Goal: Information Seeking & Learning: Learn about a topic

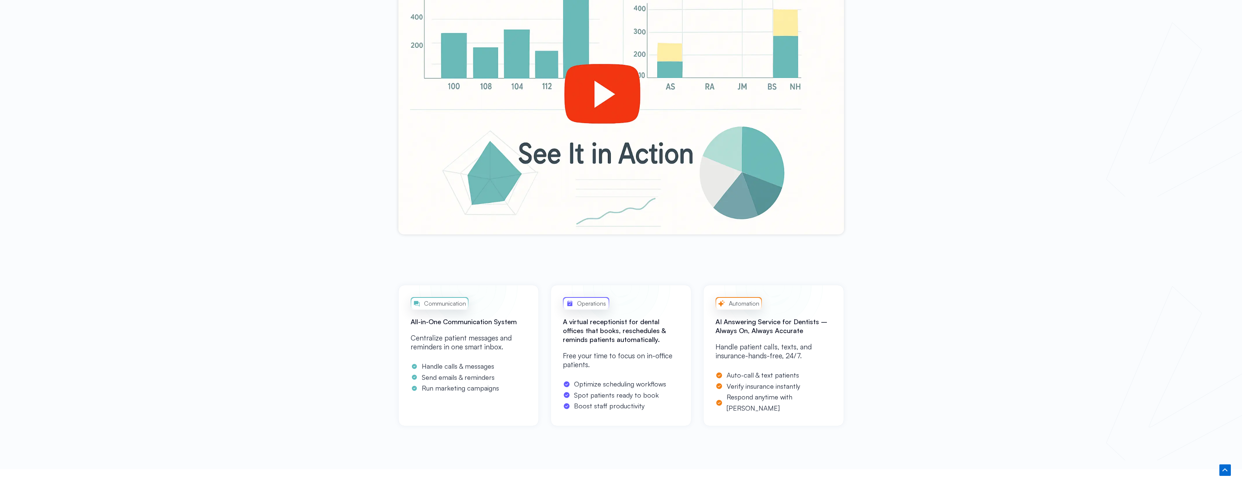
scroll to position [173, 0]
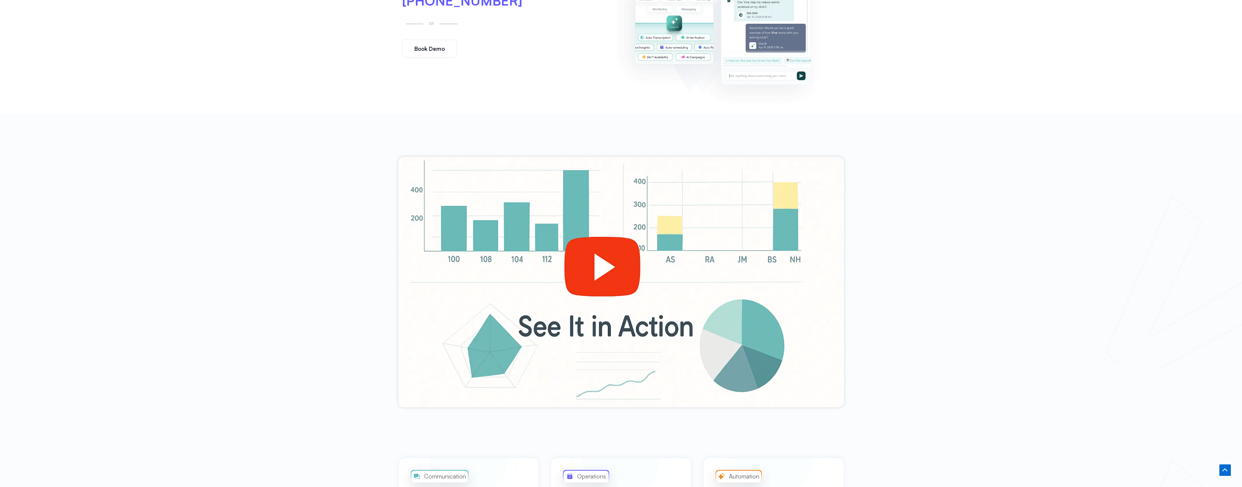
click at [563, 254] on div at bounding box center [620, 282] width 445 height 251
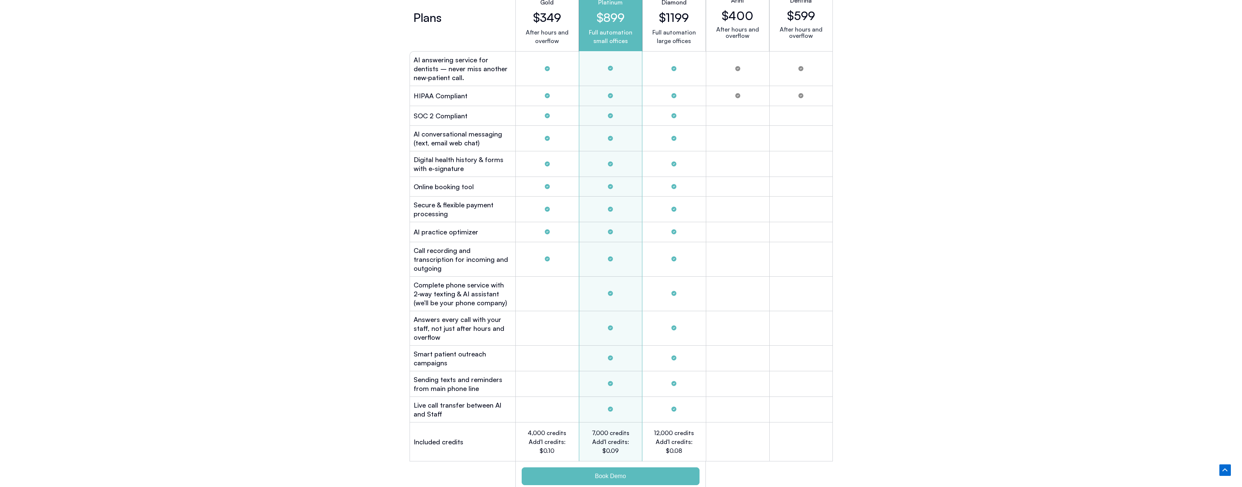
scroll to position [1905, 0]
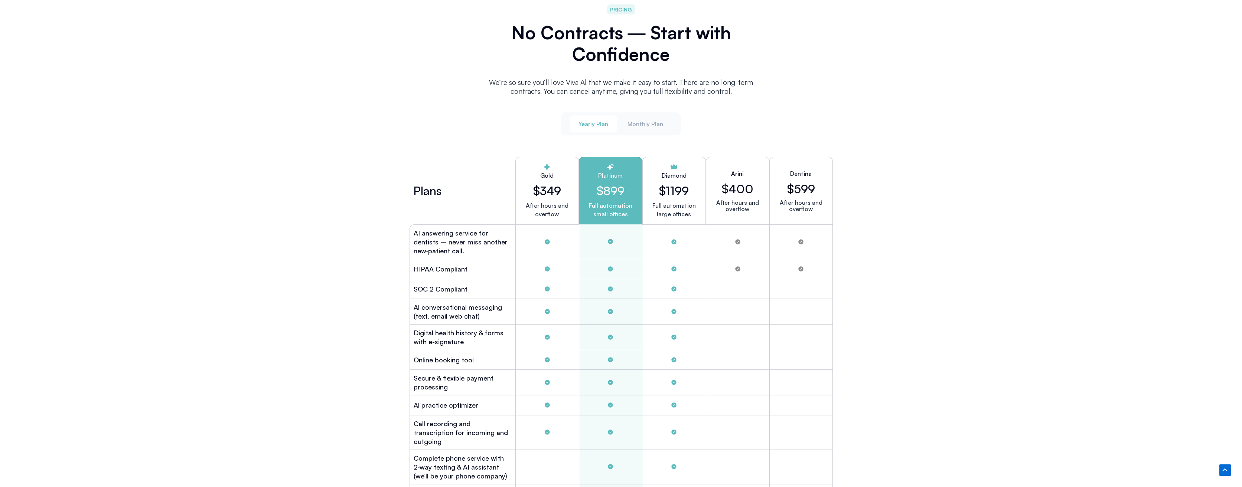
click at [590, 122] on span "Yearly Plan" at bounding box center [593, 124] width 30 height 8
click at [647, 125] on span "Monthly Plan" at bounding box center [645, 124] width 36 height 8
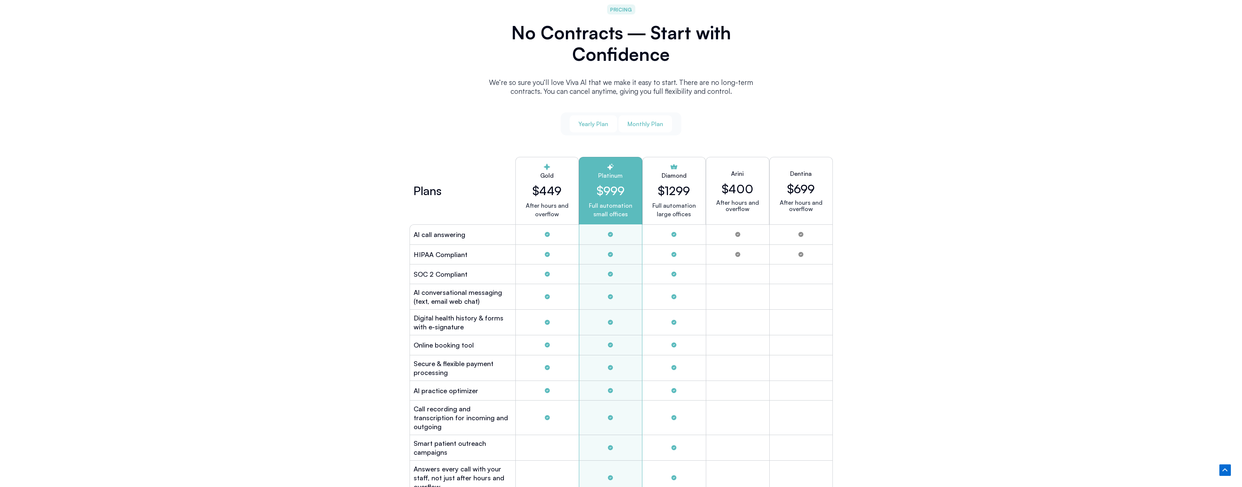
click at [590, 122] on span "Yearly Plan" at bounding box center [593, 124] width 30 height 8
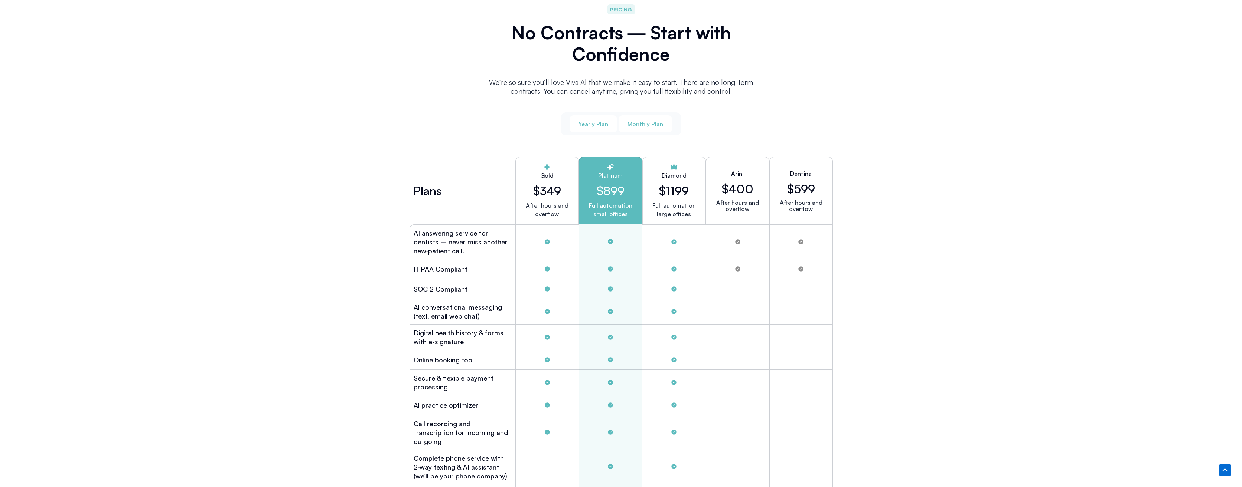
click at [643, 122] on span "Monthly Plan" at bounding box center [645, 124] width 36 height 8
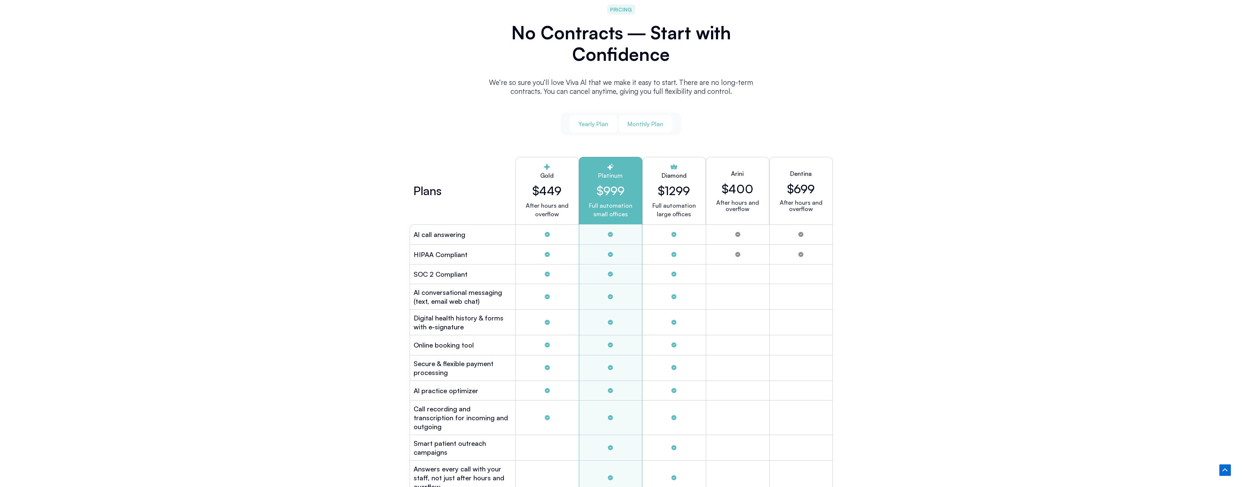
click at [595, 123] on span "Yearly Plan" at bounding box center [593, 124] width 30 height 8
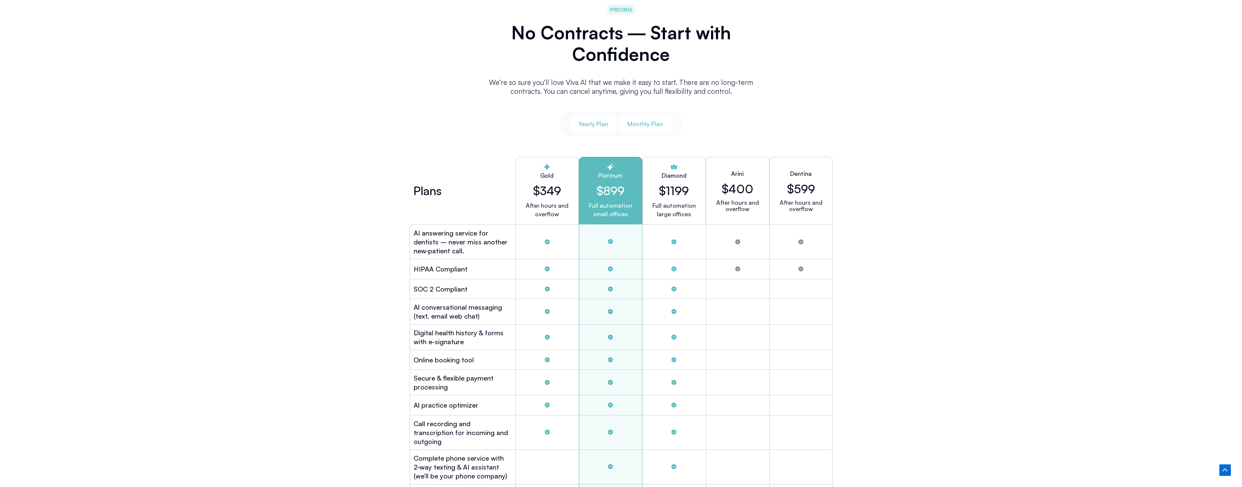
drag, startPoint x: 637, startPoint y: 119, endPoint x: 635, endPoint y: 122, distance: 4.0
click at [637, 120] on span "Monthly Plan" at bounding box center [645, 124] width 36 height 8
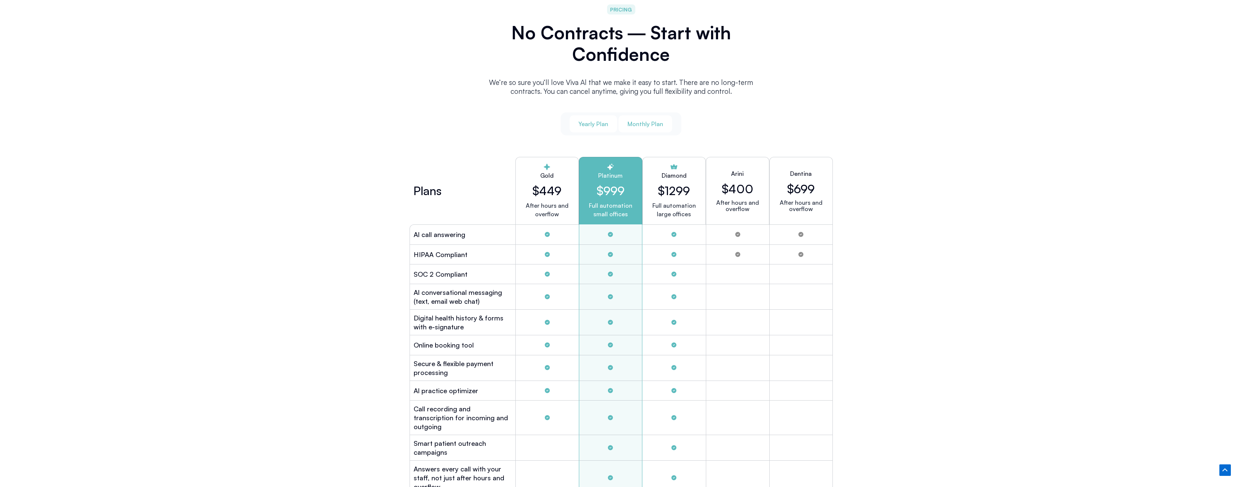
click at [598, 124] on span "Yearly Plan" at bounding box center [593, 124] width 30 height 8
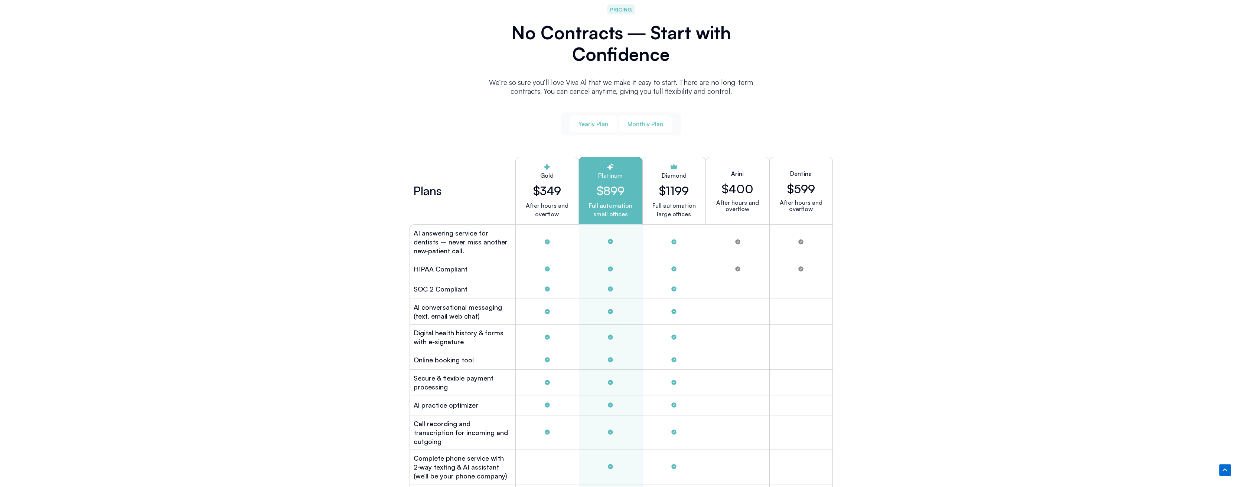
click at [642, 120] on span "Monthly Plan" at bounding box center [645, 124] width 36 height 8
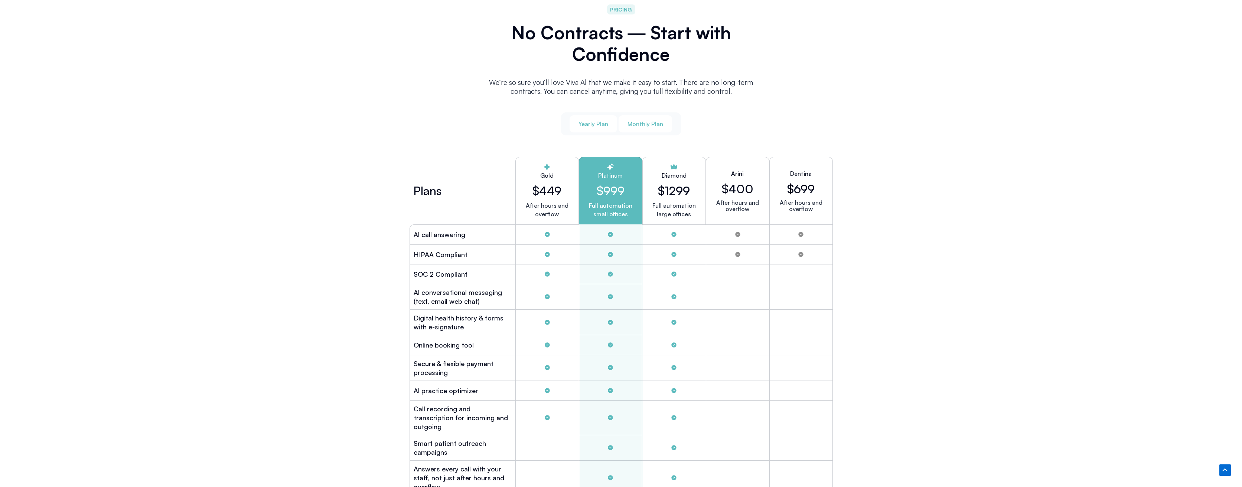
click at [599, 120] on span "Yearly Plan" at bounding box center [593, 124] width 30 height 8
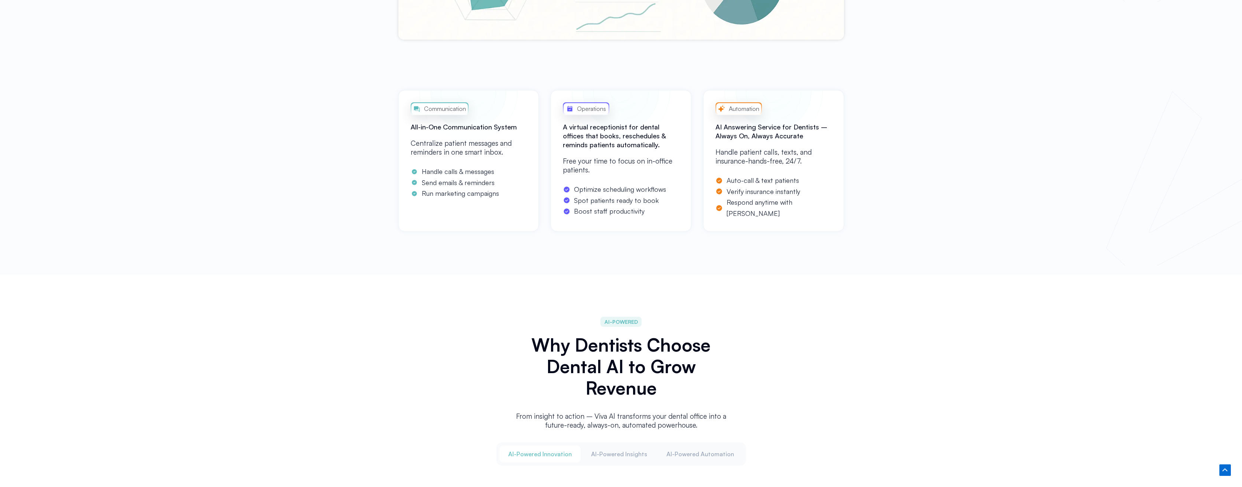
scroll to position [0, 0]
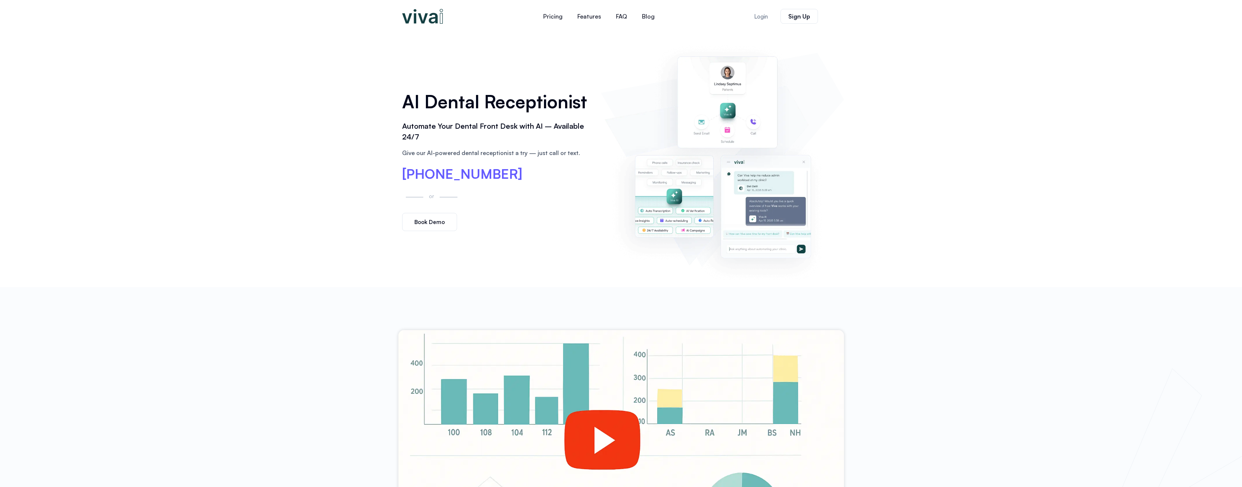
click at [436, 226] on link "Book Demo" at bounding box center [429, 222] width 55 height 18
click at [554, 20] on link "Pricing" at bounding box center [553, 16] width 34 height 18
click at [591, 16] on link "Features" at bounding box center [589, 16] width 39 height 18
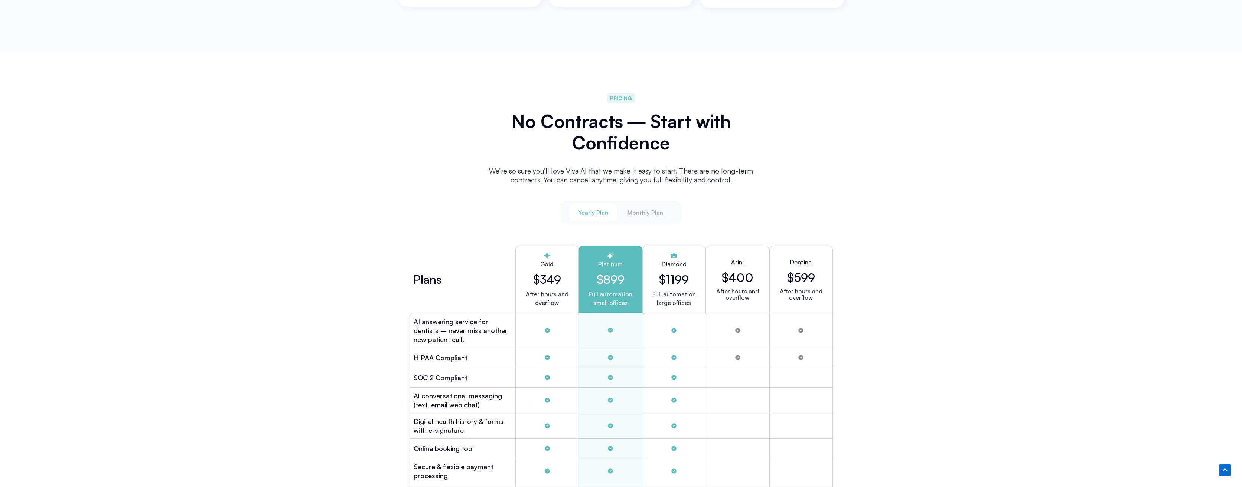
scroll to position [1990, 0]
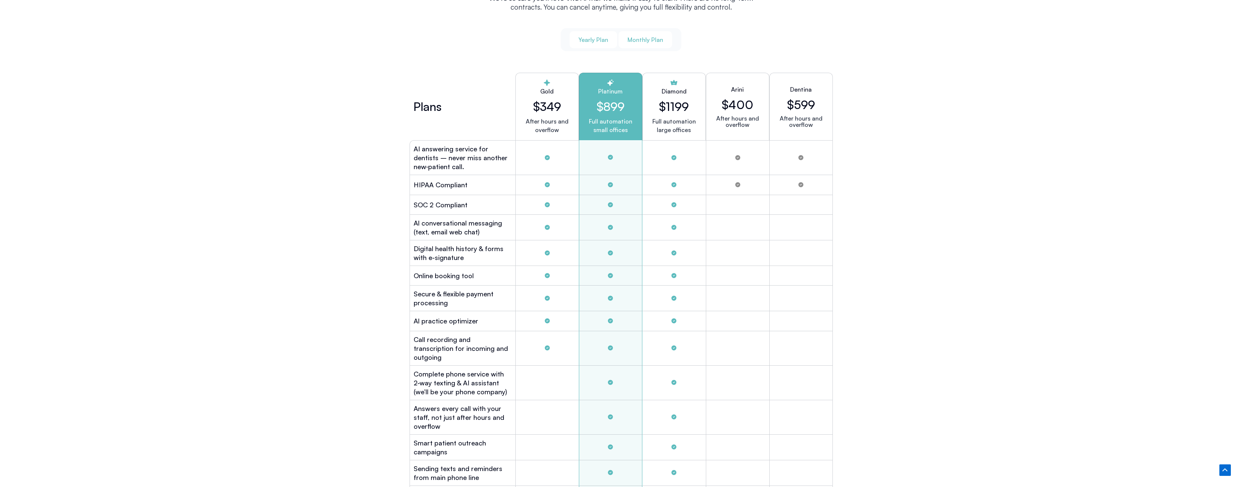
click at [646, 42] on button "Monthly Plan" at bounding box center [644, 39] width 53 height 17
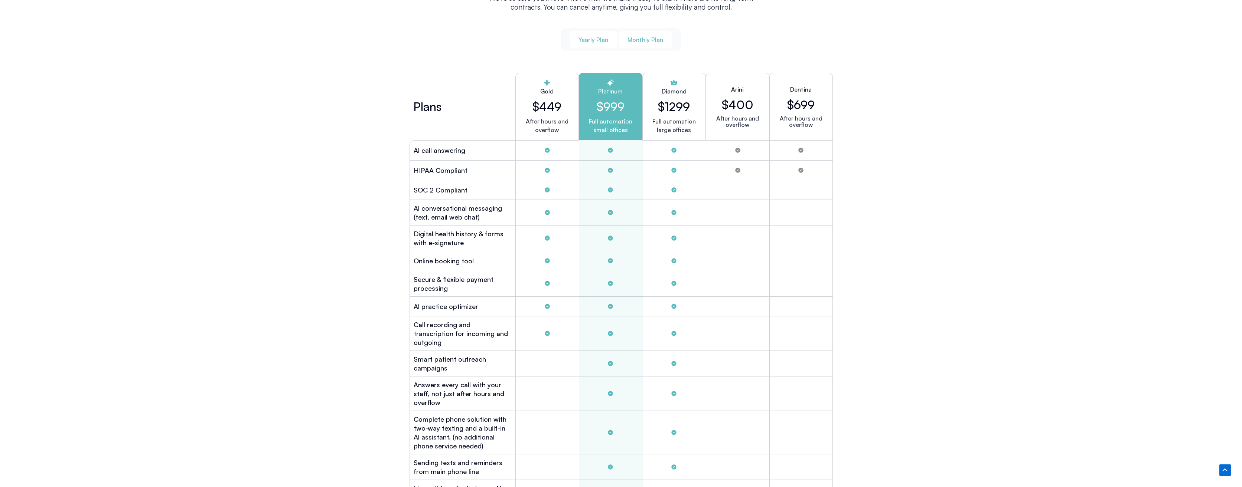
click at [596, 33] on button "Yearly Plan" at bounding box center [593, 39] width 48 height 17
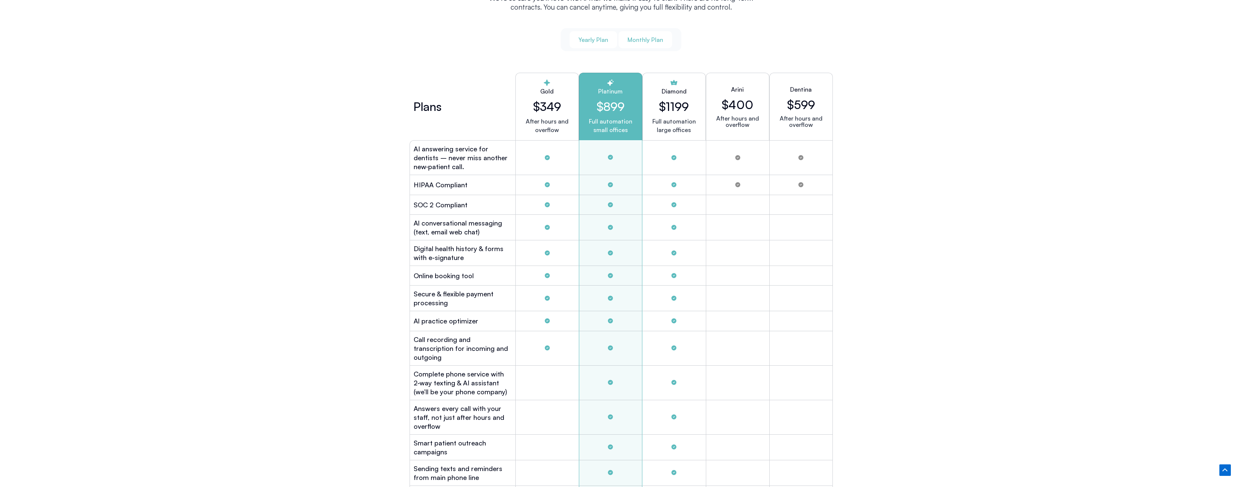
click at [645, 36] on span "Monthly Plan" at bounding box center [645, 40] width 36 height 8
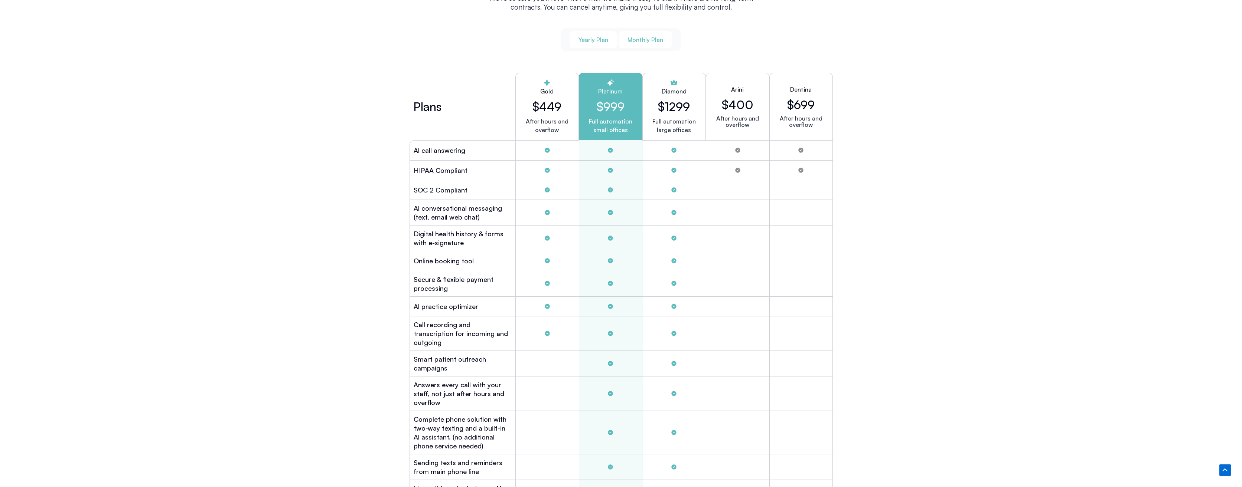
click at [604, 32] on button "Yearly Plan" at bounding box center [593, 39] width 48 height 17
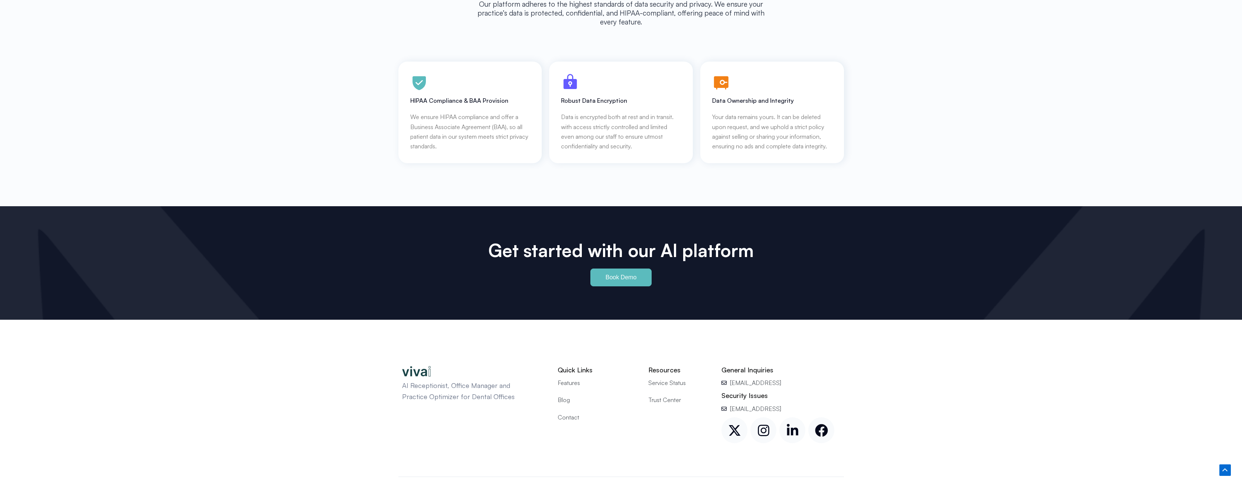
scroll to position [3313, 0]
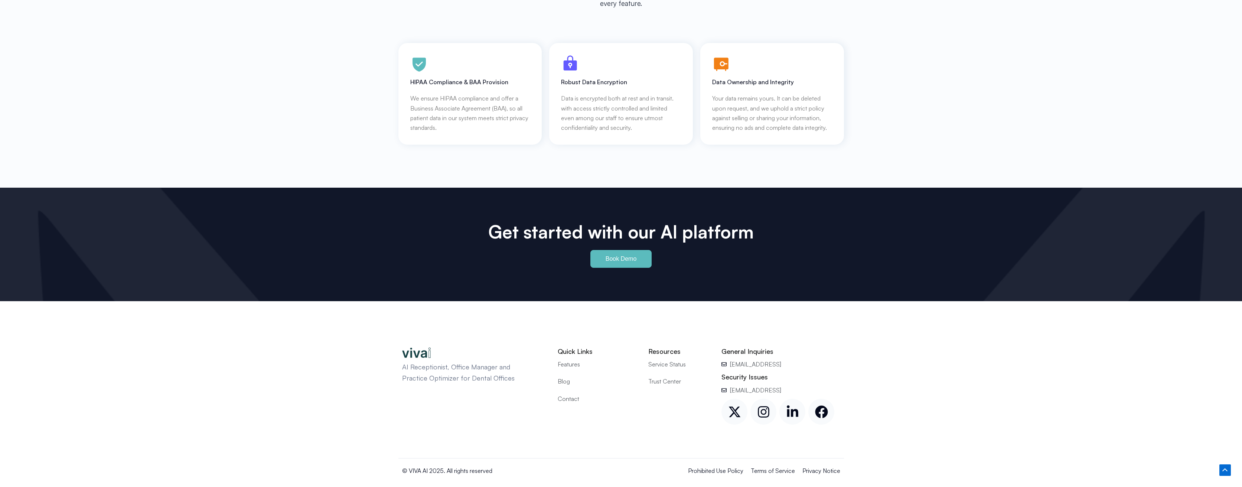
click at [956, 415] on div "AI Receptionist, Office Manager and Practice Optimizer for Dental Offices Quick…" at bounding box center [621, 399] width 1242 height 197
click at [147, 379] on div "AI Receptionist, Office Manager and Practice Optimizer for Dental Offices Quick…" at bounding box center [621, 399] width 1242 height 197
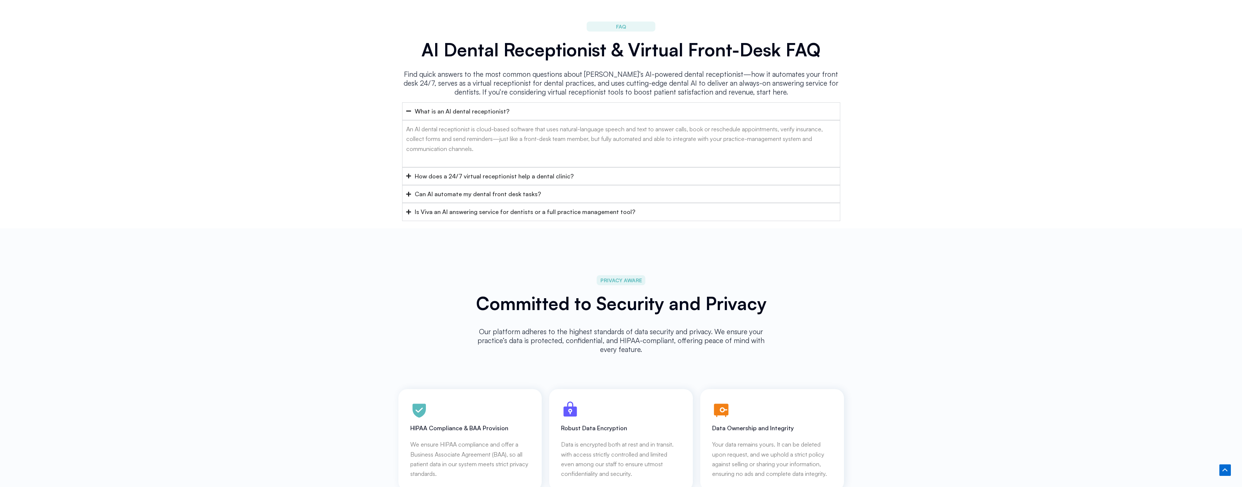
click at [485, 171] on div "How does a 24/7 virtual receptionist help a dental clinic?" at bounding box center [494, 176] width 159 height 10
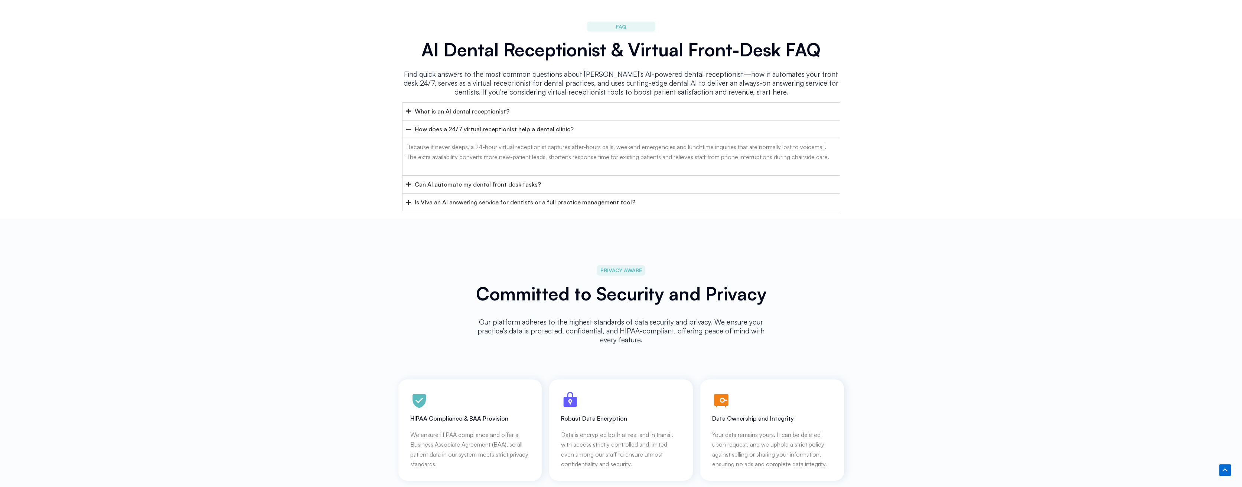
click at [496, 180] on div "Can AI automate my dental front desk tasks?" at bounding box center [478, 185] width 126 height 10
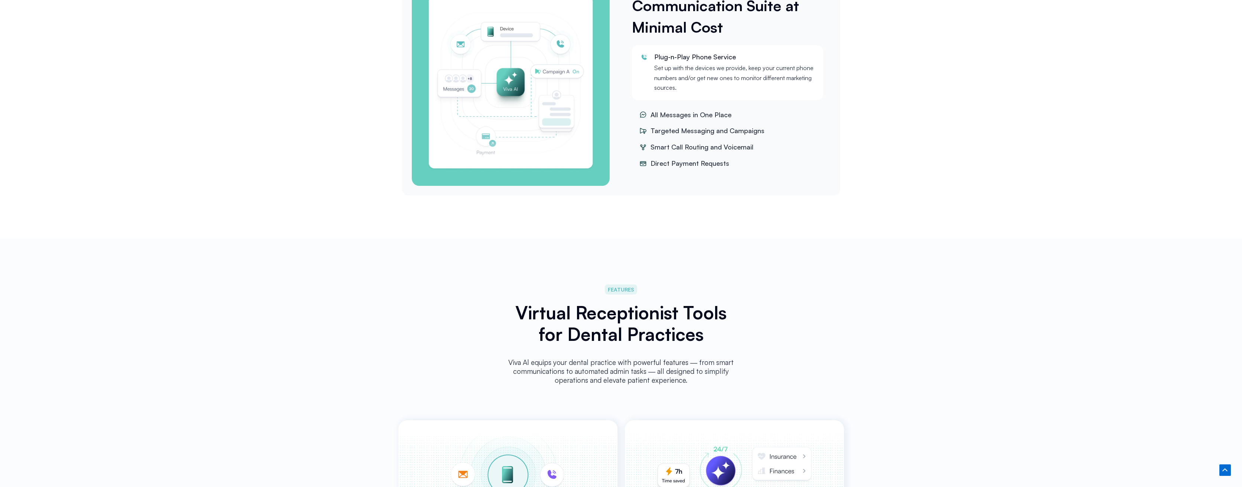
scroll to position [1234, 0]
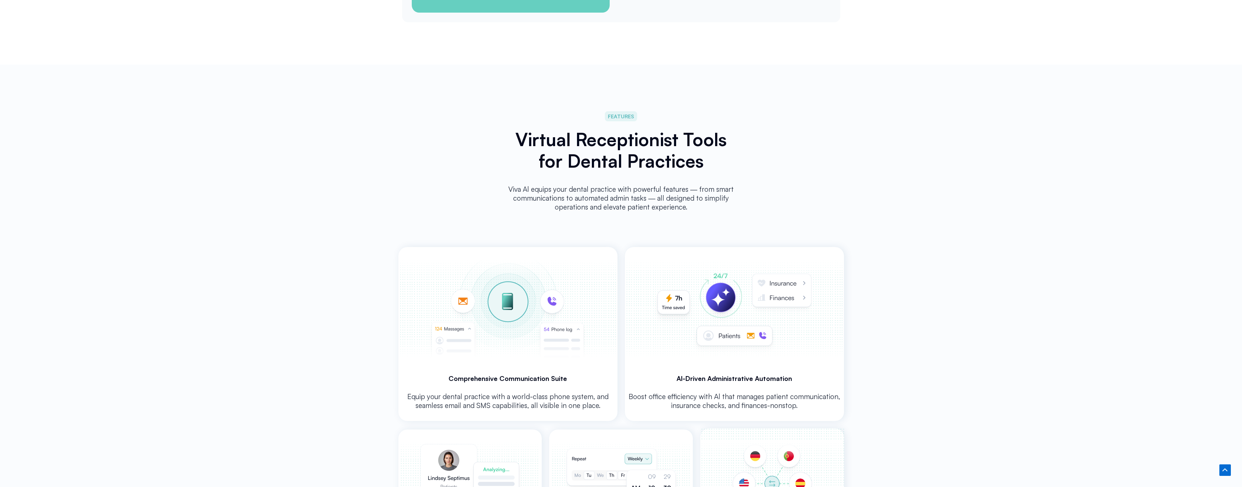
click at [761, 278] on img at bounding box center [734, 308] width 217 height 123
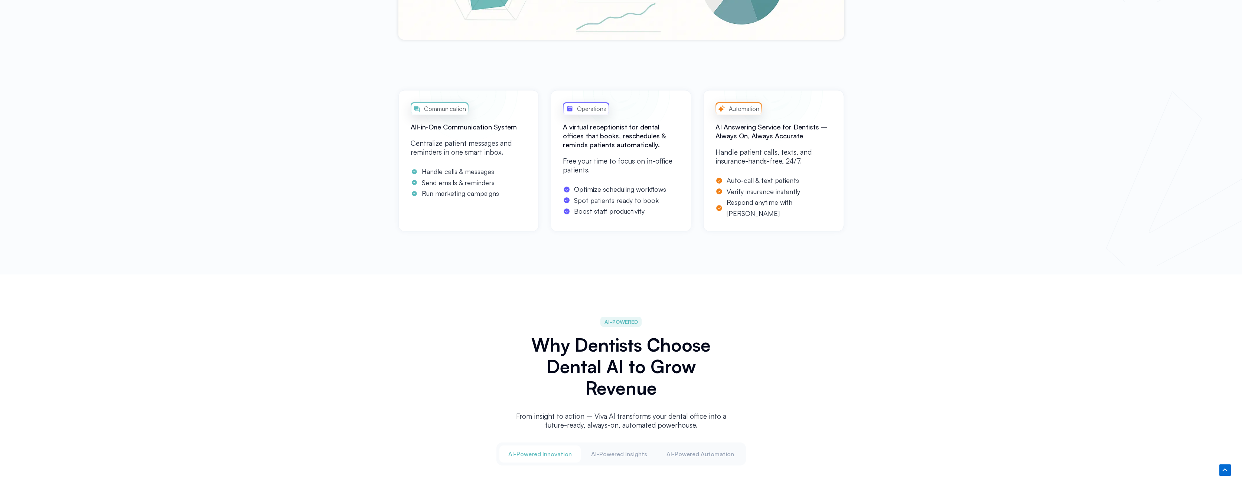
scroll to position [0, 0]
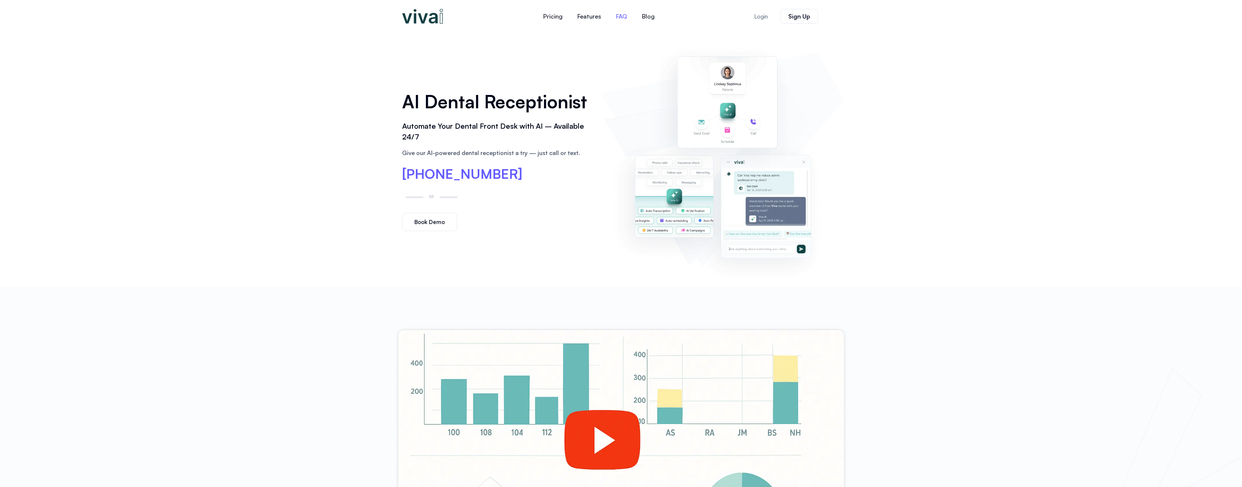
click at [614, 15] on link "FAQ" at bounding box center [621, 16] width 26 height 18
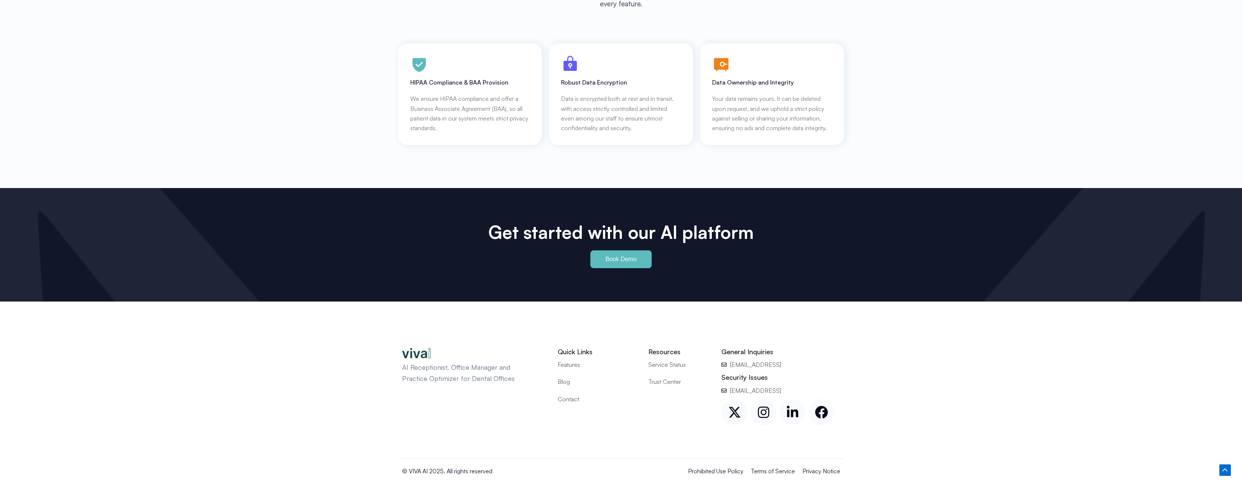
scroll to position [2966, 0]
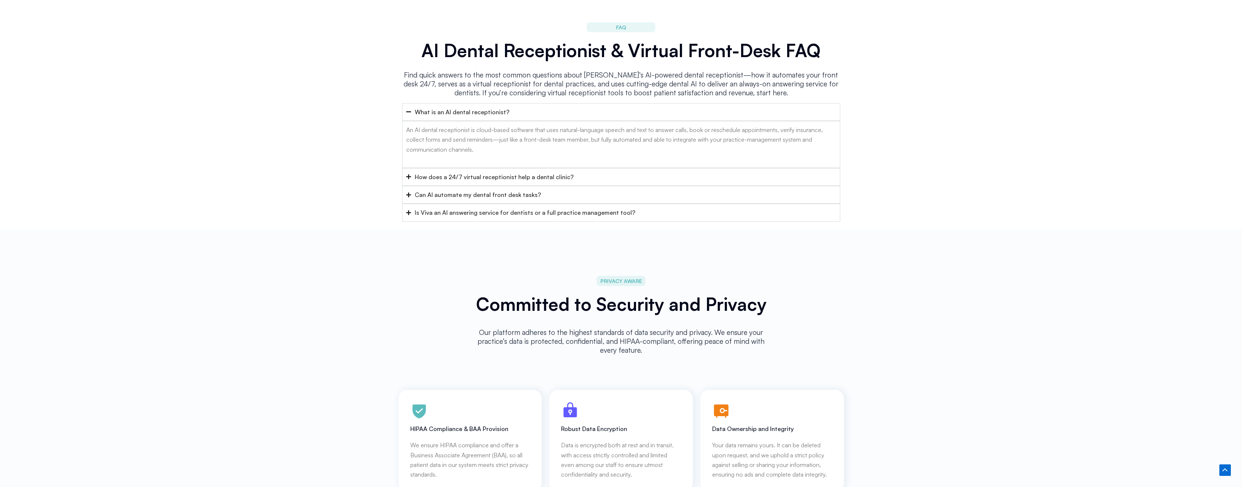
click at [532, 172] on div "How does a 24/7 virtual receptionist help a dental clinic?" at bounding box center [494, 177] width 159 height 10
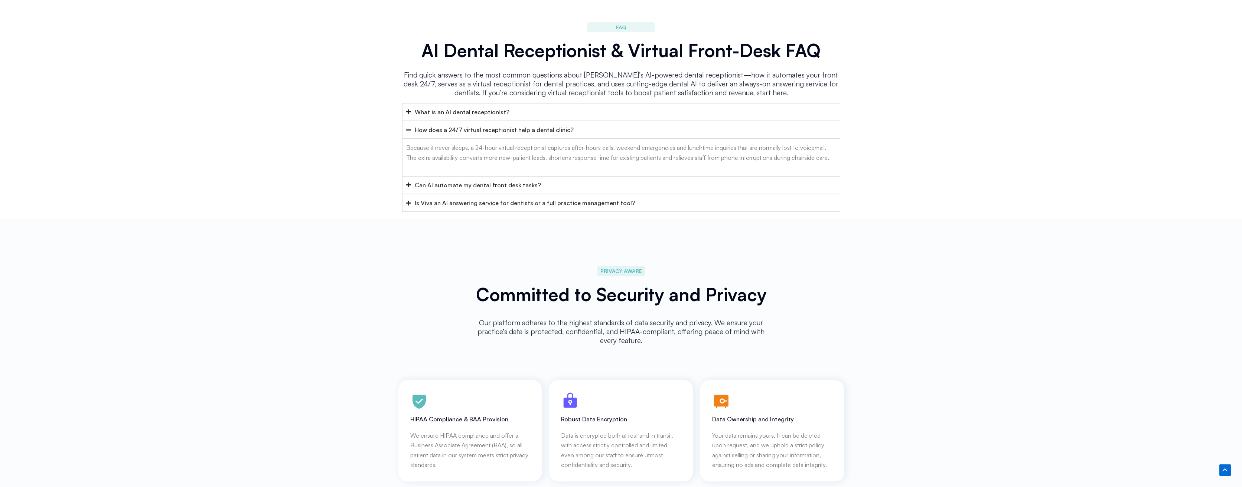
click at [522, 180] on div "Can AI automate my dental front desk tasks?" at bounding box center [478, 185] width 126 height 10
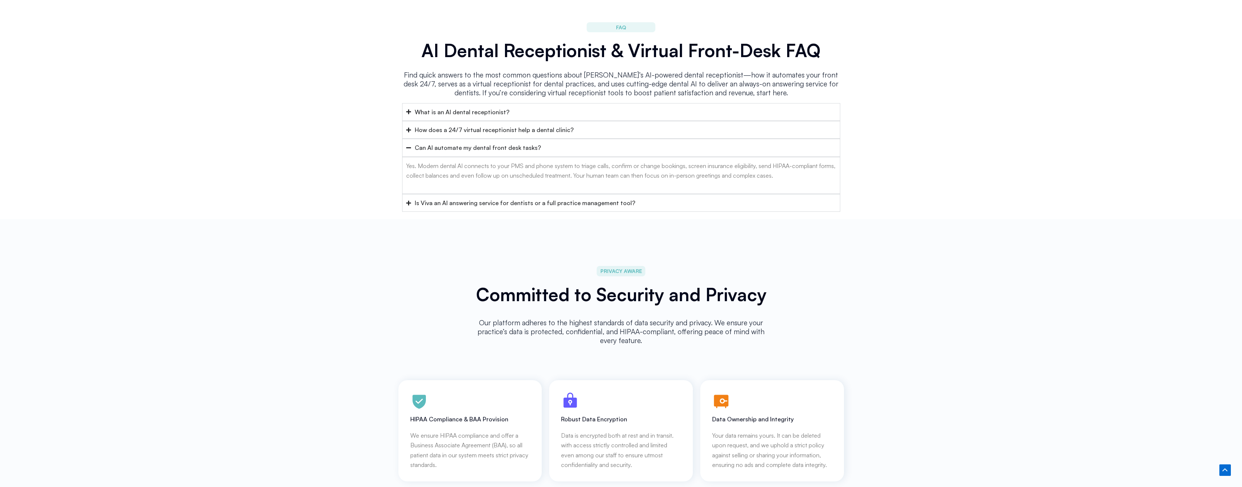
click at [524, 198] on div "Is Viva an AI answering service for dentists or a full practice management tool?" at bounding box center [525, 203] width 220 height 10
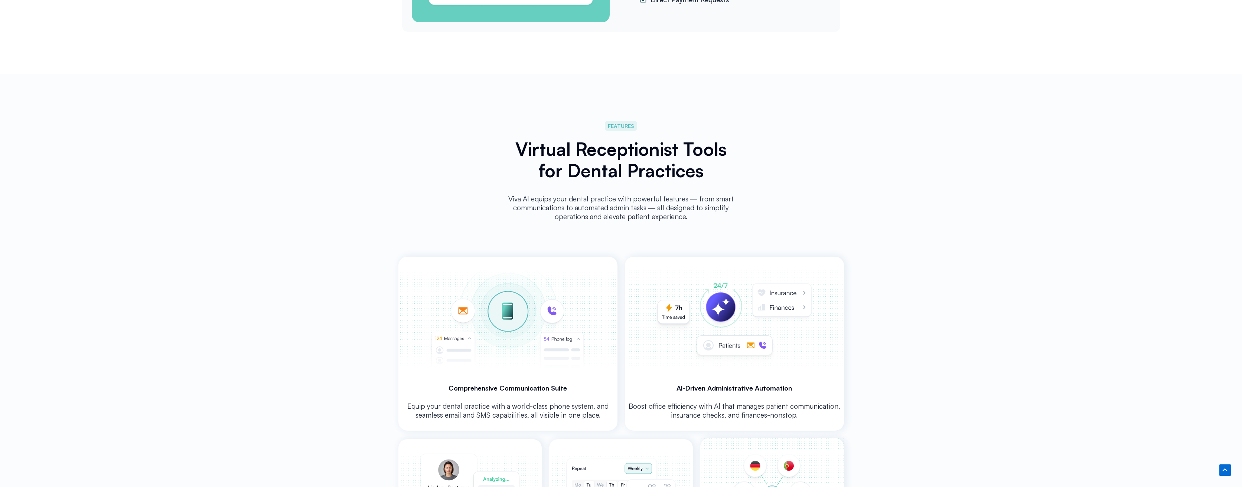
scroll to position [878, 0]
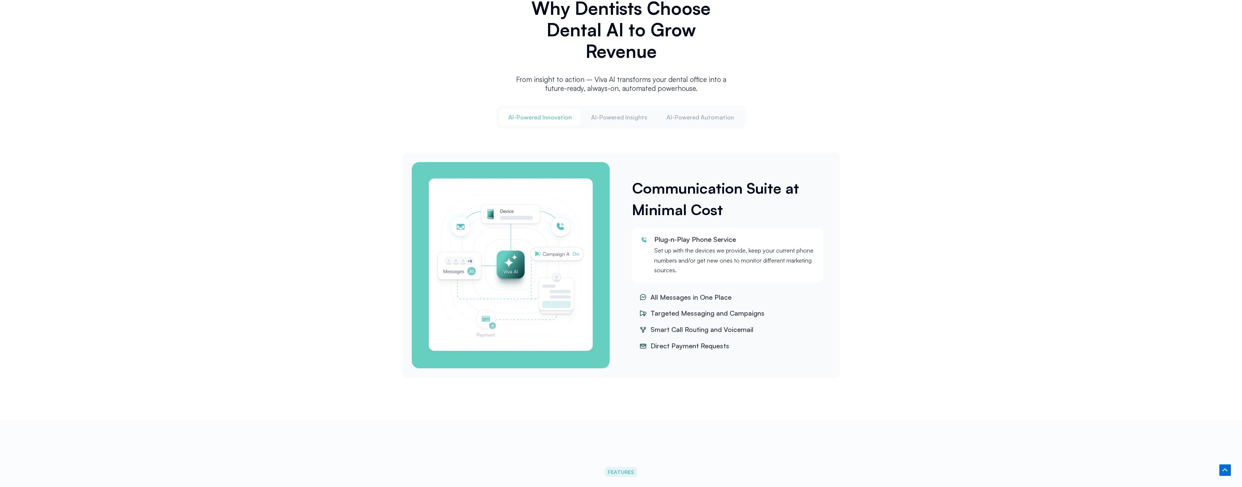
click at [655, 344] on span "Direct Payment Requests" at bounding box center [688, 346] width 81 height 11
click at [637, 114] on span "Al-Powered Insights" at bounding box center [619, 117] width 56 height 8
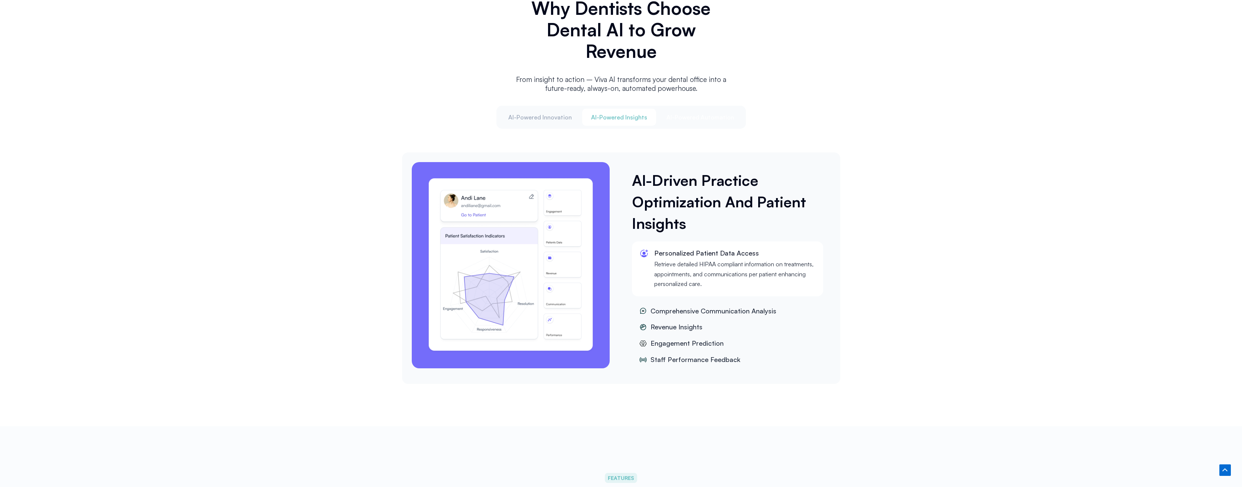
click at [707, 117] on span "Al-Powered Automation" at bounding box center [700, 117] width 68 height 8
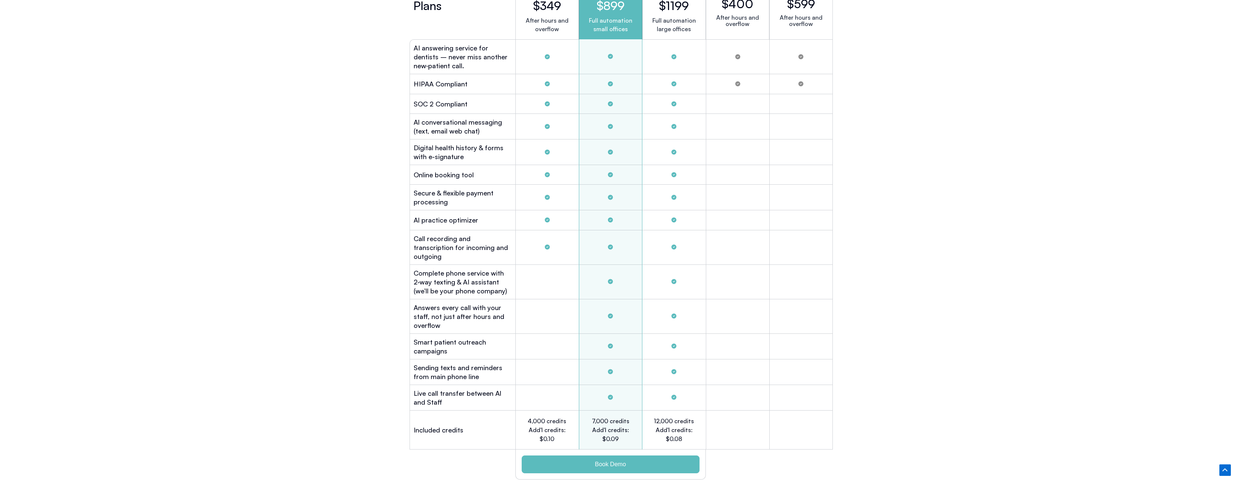
scroll to position [1744, 0]
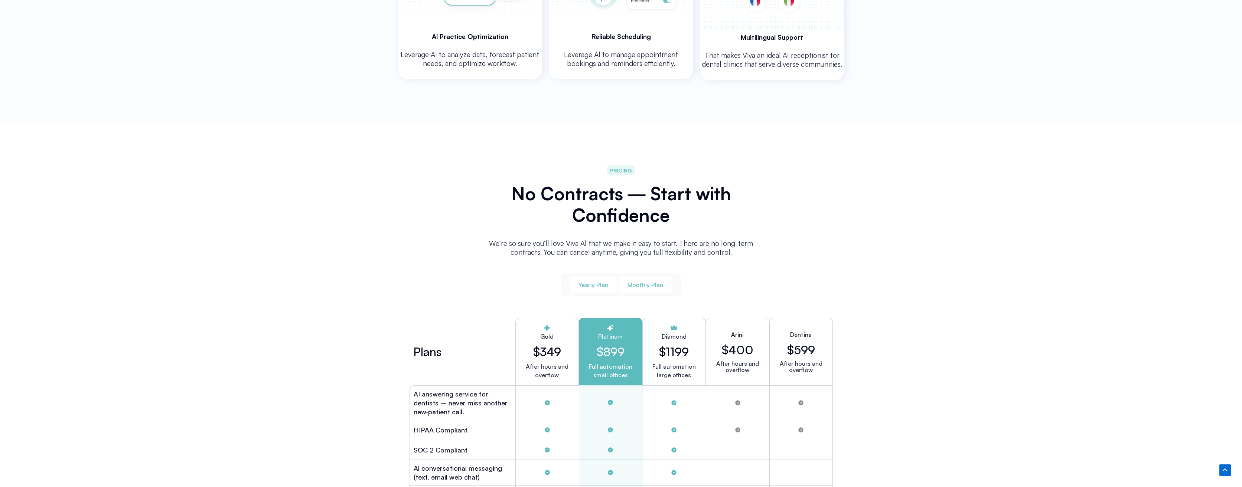
click at [650, 288] on button "Monthly Plan" at bounding box center [644, 285] width 53 height 17
click at [591, 285] on span "Yearly Plan" at bounding box center [593, 285] width 30 height 8
click at [631, 281] on span "Monthly Plan" at bounding box center [645, 285] width 36 height 8
click at [590, 284] on span "Yearly Plan" at bounding box center [593, 285] width 30 height 8
click at [620, 284] on button "Monthly Plan" at bounding box center [644, 285] width 53 height 17
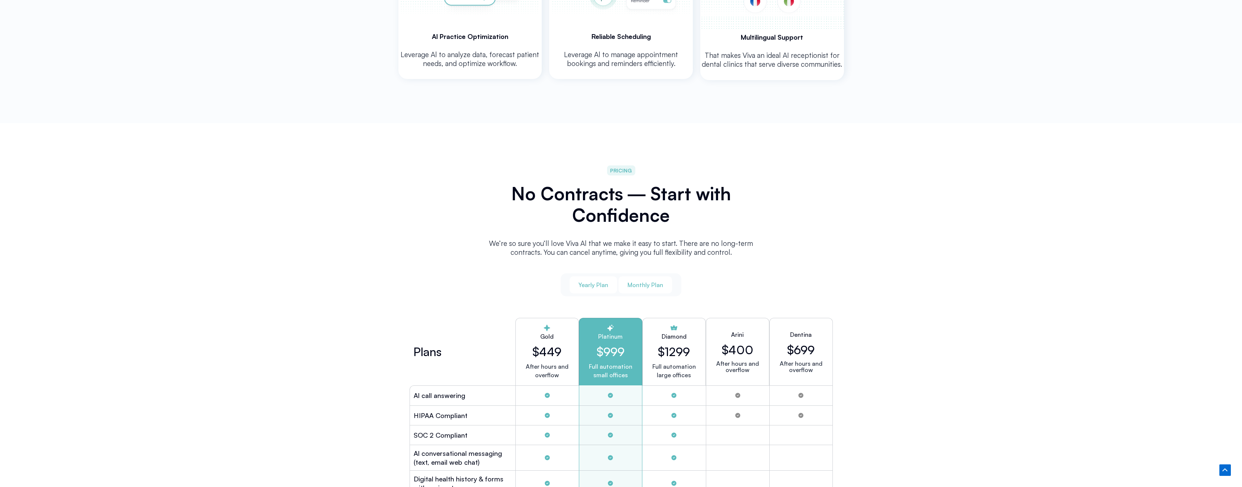
click at [601, 291] on button "Yearly Plan" at bounding box center [593, 285] width 48 height 17
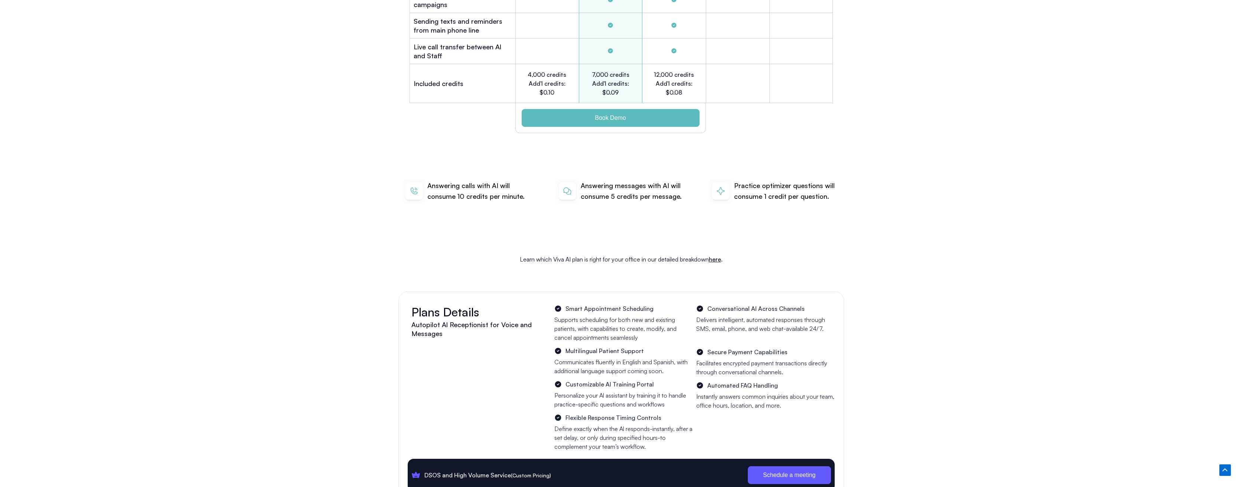
scroll to position [2610, 0]
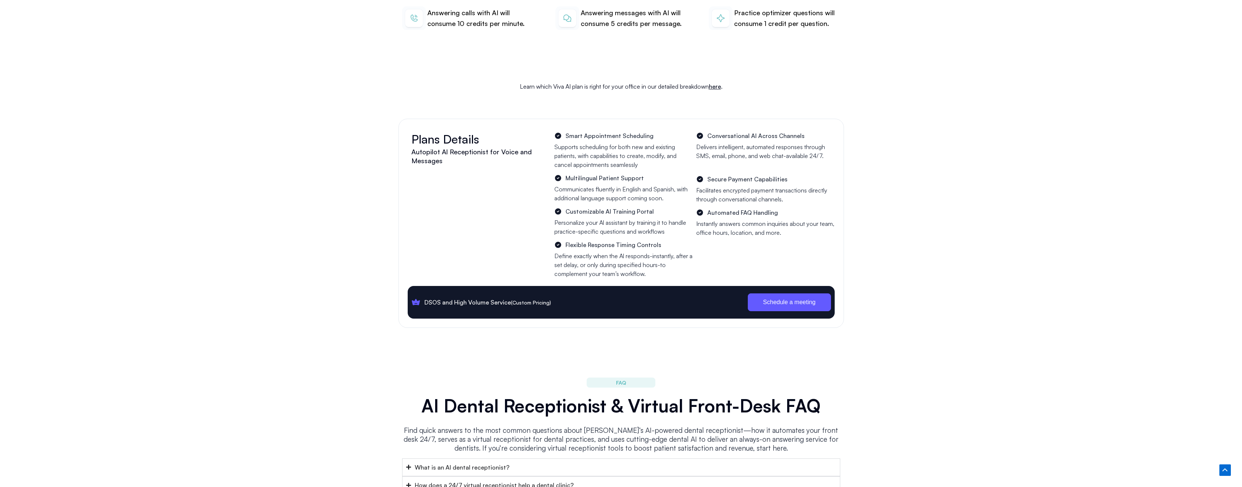
click at [799, 300] on span "Schedule a meeting" at bounding box center [789, 303] width 52 height 6
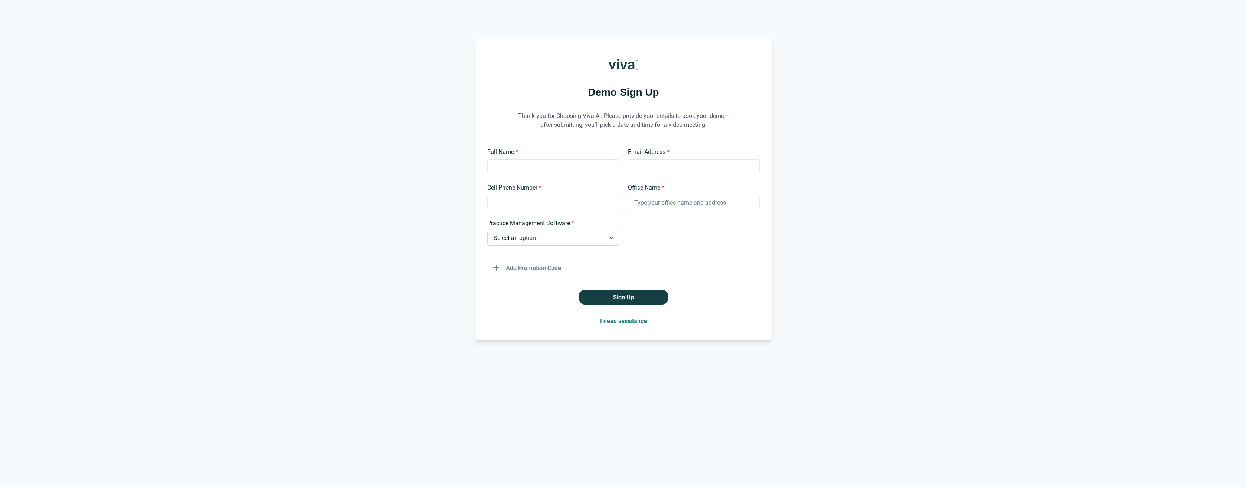
click at [543, 238] on select "Select an option Dentrix Open Dental EagleSoft Denticon Other" at bounding box center [553, 238] width 132 height 15
click at [541, 237] on select "Select an option Dentrix Open Dental EagleSoft Denticon Other" at bounding box center [553, 238] width 132 height 15
